Goal: Task Accomplishment & Management: Use online tool/utility

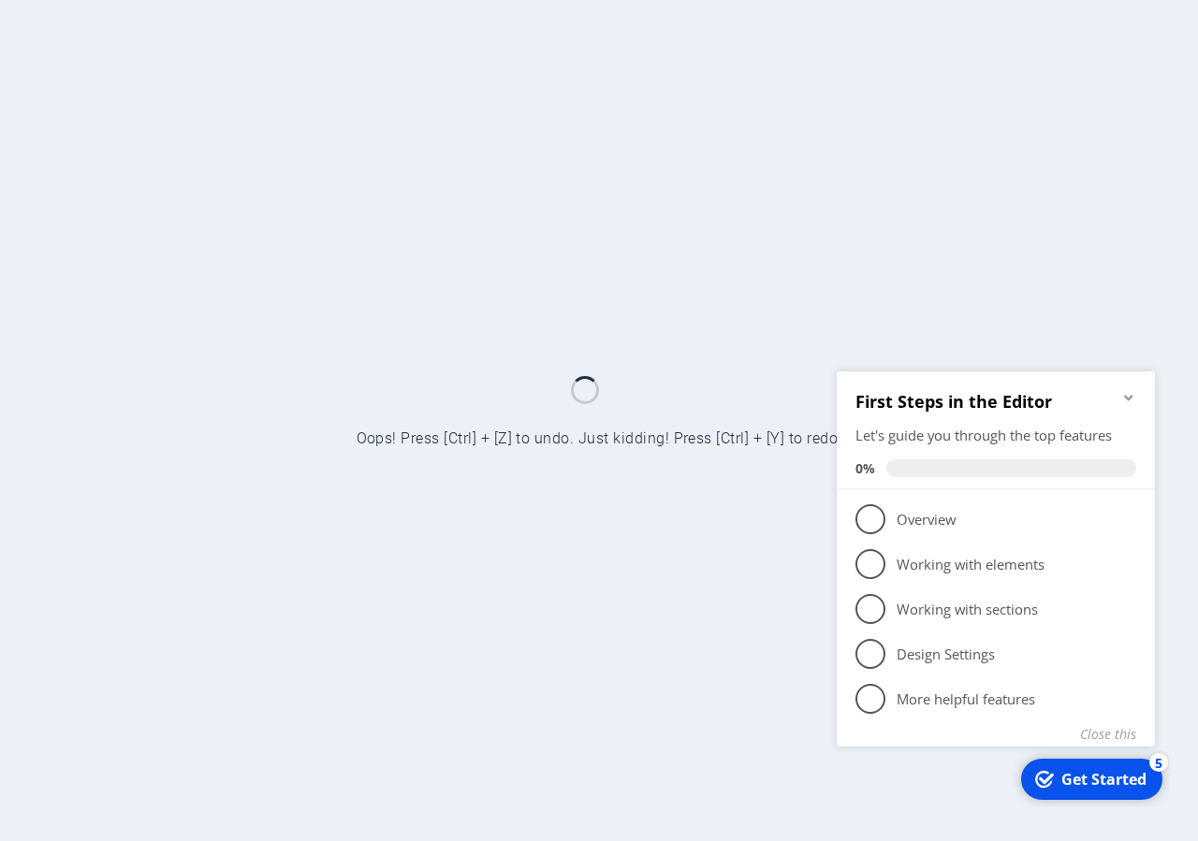
click at [1124, 398] on icon "Minimize checklist" at bounding box center [1128, 396] width 15 height 15
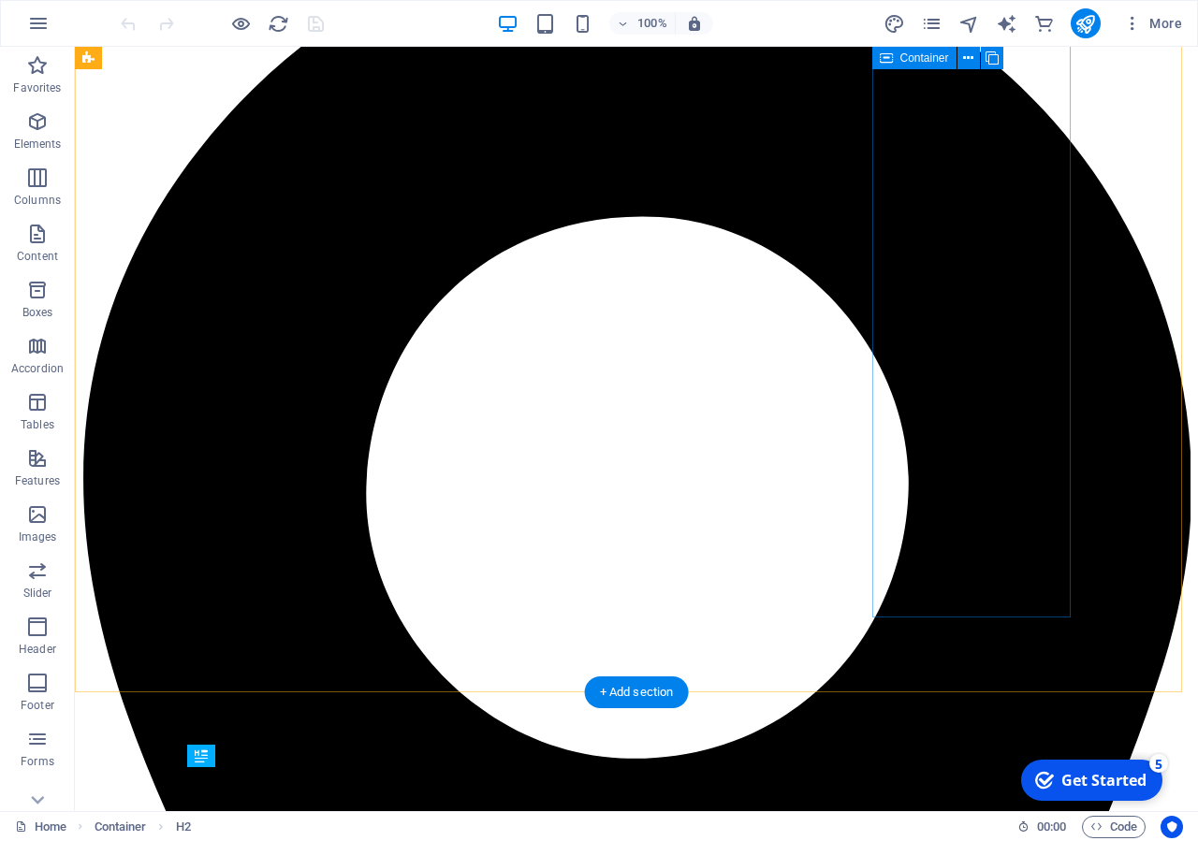
scroll to position [466, 0]
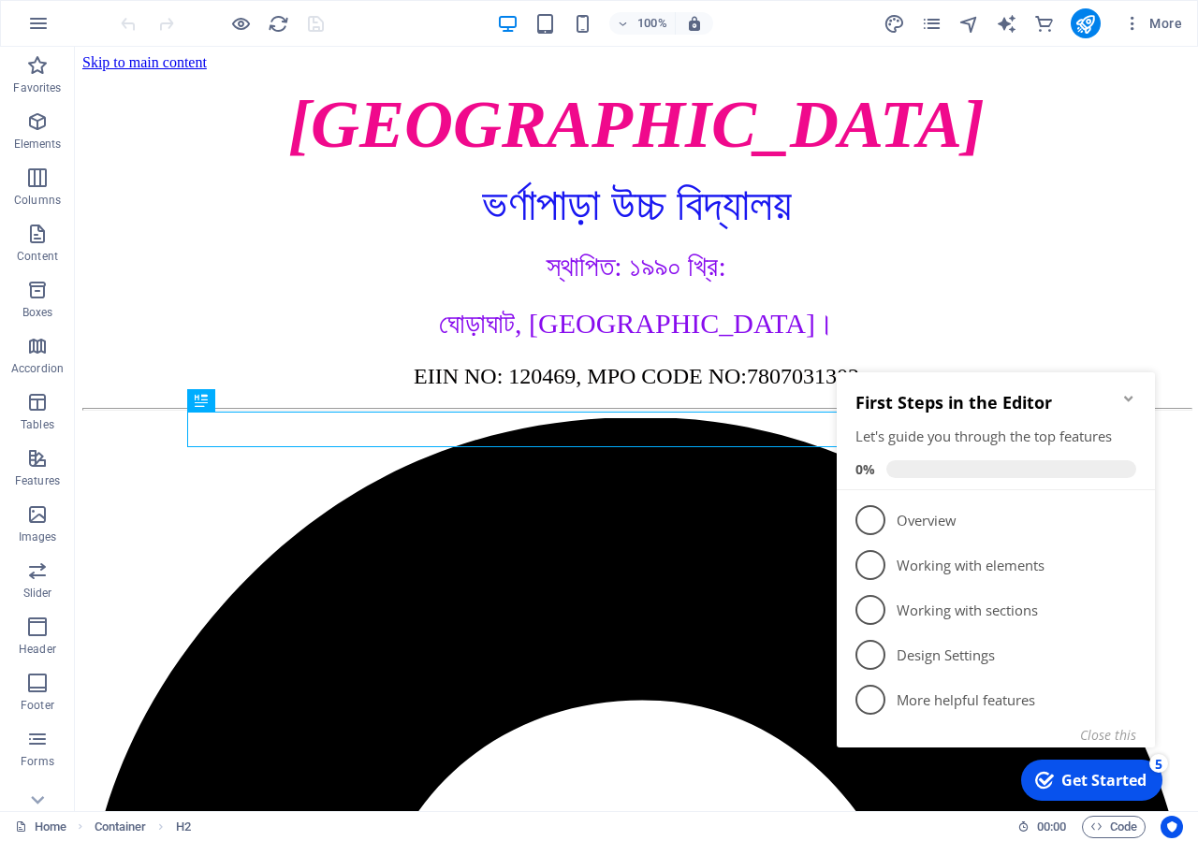
scroll to position [943, 0]
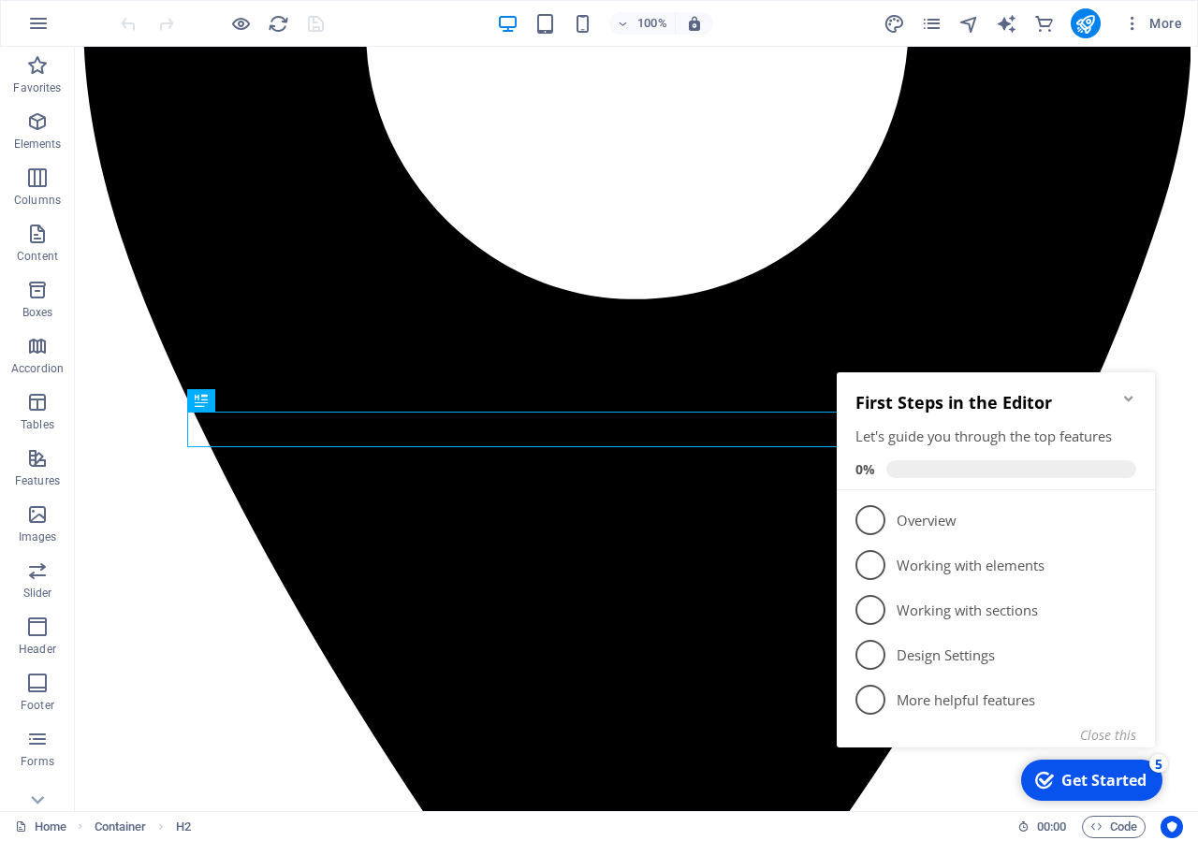
click at [1127, 402] on icon "Minimize checklist" at bounding box center [1128, 398] width 15 height 15
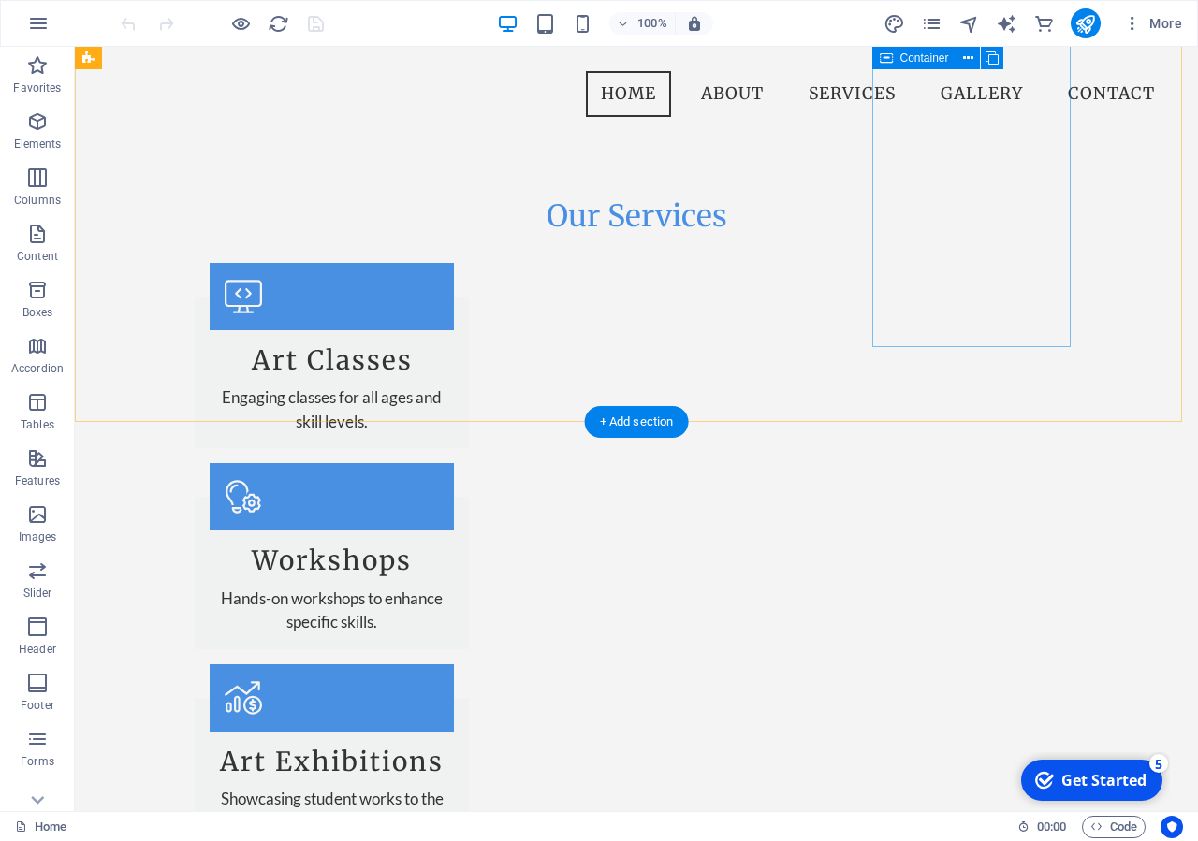
scroll to position [764, 0]
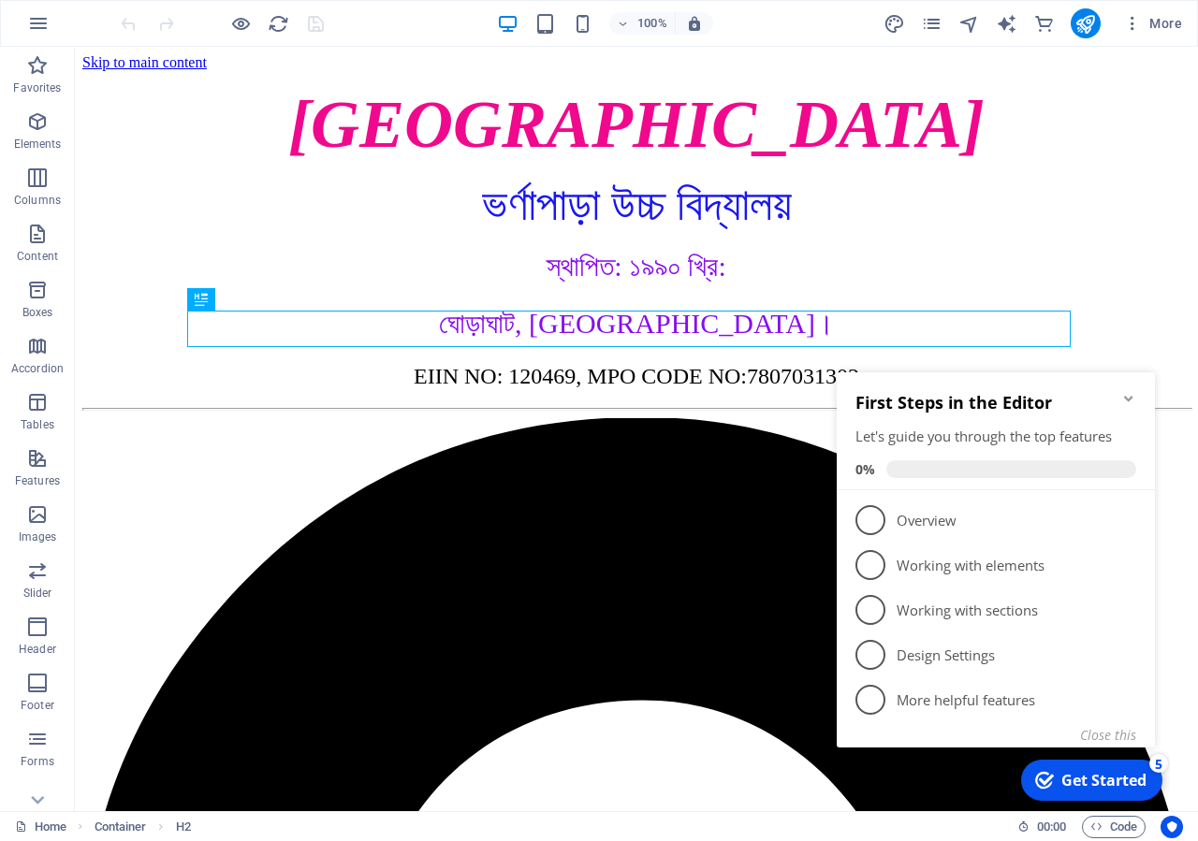
scroll to position [950, 0]
